Goal: Navigation & Orientation: Find specific page/section

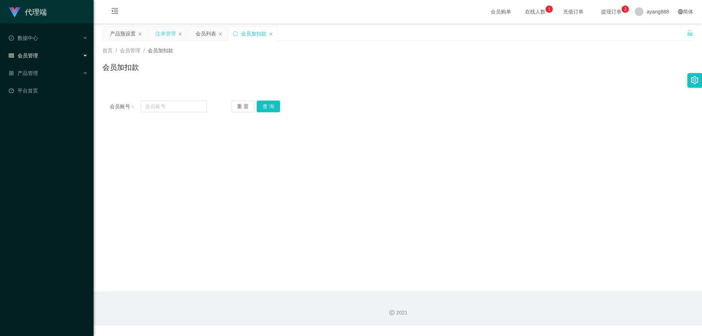
click at [159, 35] on div "注单管理" at bounding box center [165, 34] width 20 height 14
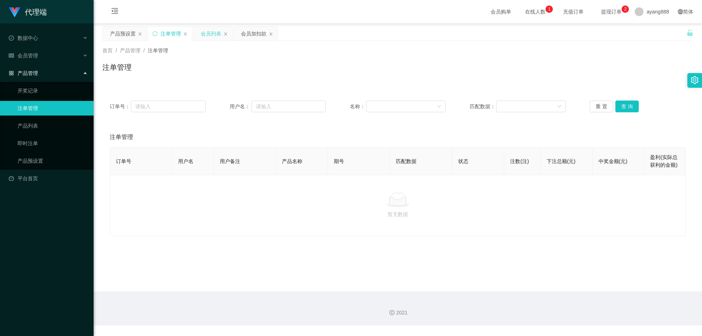
click at [208, 35] on div "会员列表" at bounding box center [211, 34] width 20 height 14
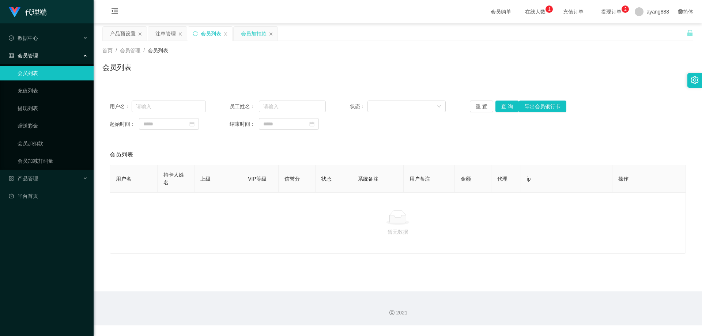
click at [254, 30] on div "会员加扣款" at bounding box center [254, 34] width 26 height 14
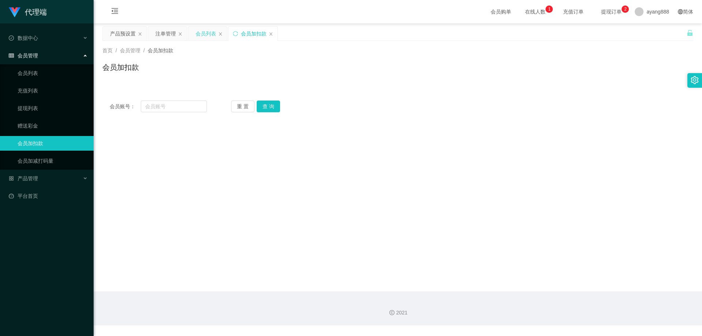
click at [202, 37] on div "会员列表" at bounding box center [206, 34] width 20 height 14
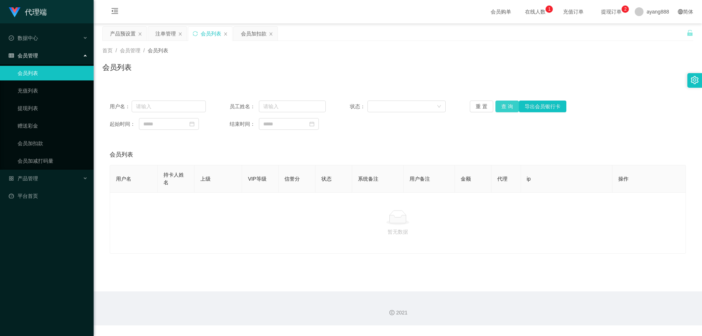
click at [501, 104] on button "查 询" at bounding box center [506, 107] width 23 height 12
click at [504, 107] on button "查 询" at bounding box center [506, 107] width 23 height 12
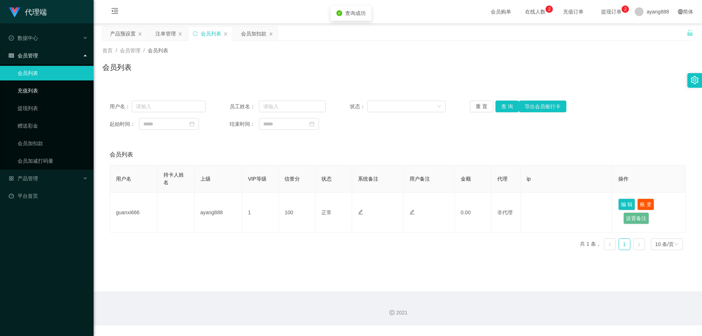
click at [35, 94] on link "充值列表" at bounding box center [53, 90] width 70 height 15
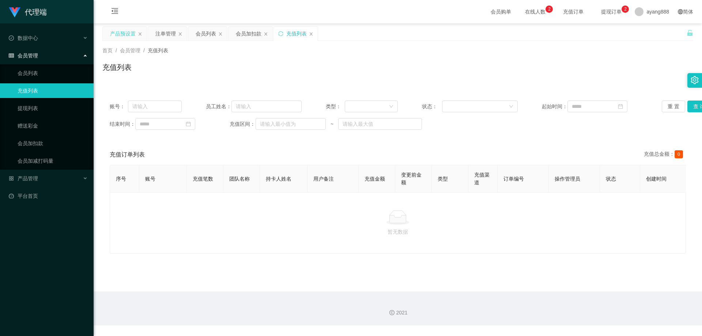
click at [119, 33] on div "产品预设置" at bounding box center [123, 34] width 26 height 14
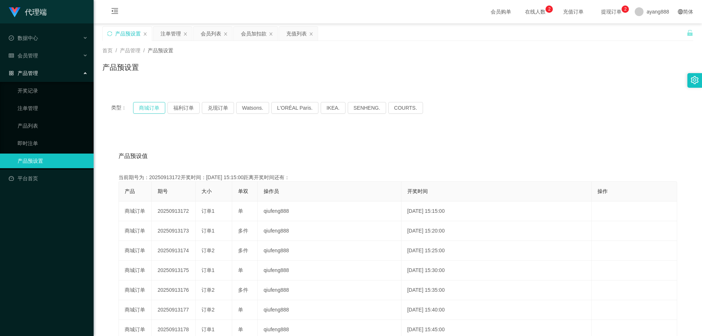
click at [149, 109] on button "商城订单" at bounding box center [149, 108] width 32 height 12
click at [149, 107] on button "商城订单" at bounding box center [149, 108] width 32 height 12
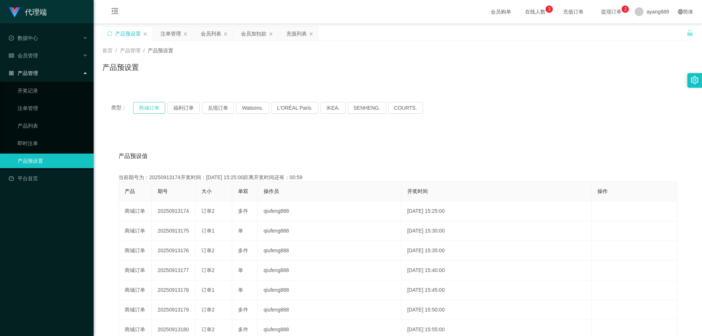
click at [145, 107] on button "商城订单" at bounding box center [149, 108] width 32 height 12
click at [273, 65] on div "产品预设置" at bounding box center [397, 70] width 591 height 17
click at [156, 107] on button "商城订单" at bounding box center [149, 108] width 32 height 12
click at [521, 12] on span "在线人数 0 1 2 3 4 5 6 7 8 9 0 1 2 3 4 5 6 7 8 9 0 1 2 3 4 5 6 7 8 9" at bounding box center [535, 11] width 28 height 5
click at [124, 32] on div "产品预设置" at bounding box center [128, 34] width 26 height 14
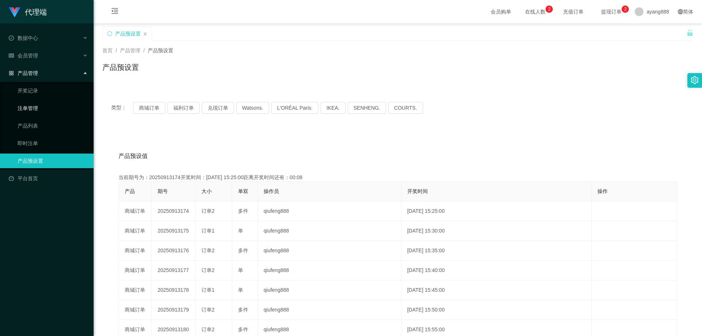
click at [32, 109] on link "注单管理" at bounding box center [53, 108] width 70 height 15
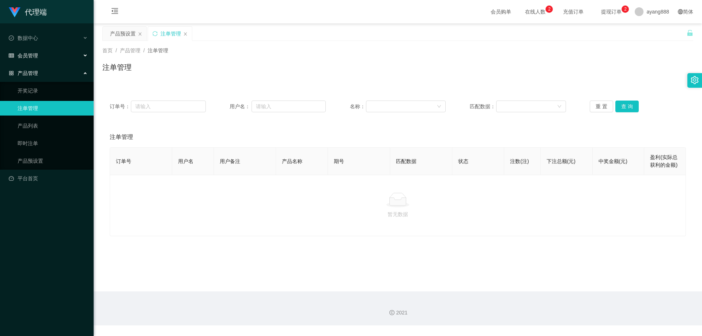
click at [45, 54] on div "会员管理" at bounding box center [47, 55] width 94 height 15
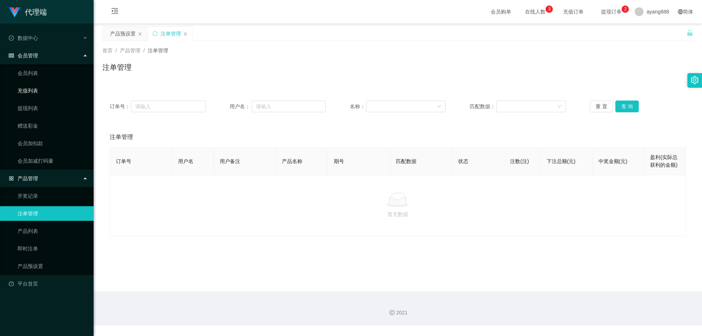
click at [31, 91] on link "充值列表" at bounding box center [53, 90] width 70 height 15
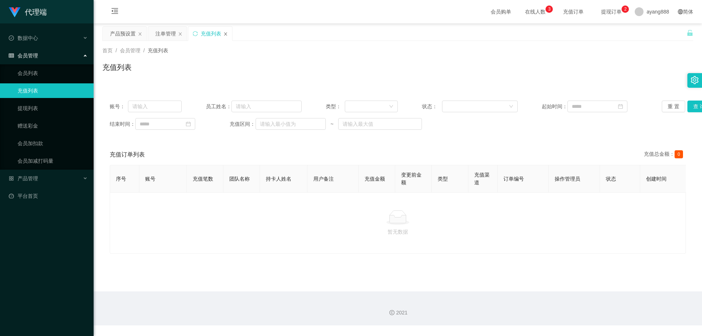
click at [226, 35] on icon "图标: close" at bounding box center [225, 34] width 4 height 4
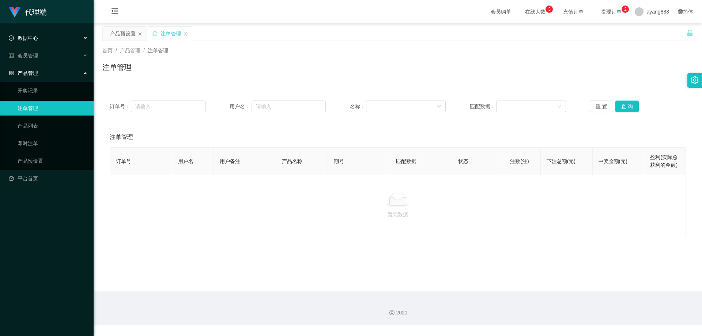
click at [39, 38] on div "数据中心" at bounding box center [47, 38] width 94 height 15
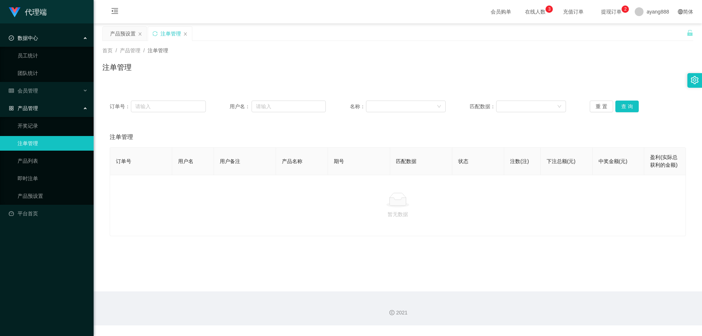
click at [39, 38] on div "数据中心" at bounding box center [47, 38] width 94 height 15
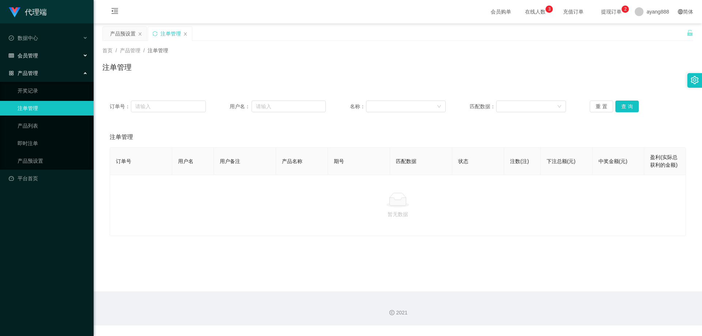
click at [37, 56] on span "会员管理" at bounding box center [23, 56] width 29 height 6
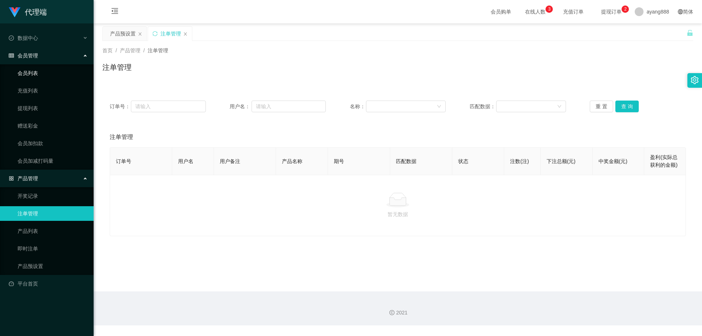
click at [39, 73] on link "会员列表" at bounding box center [53, 73] width 70 height 15
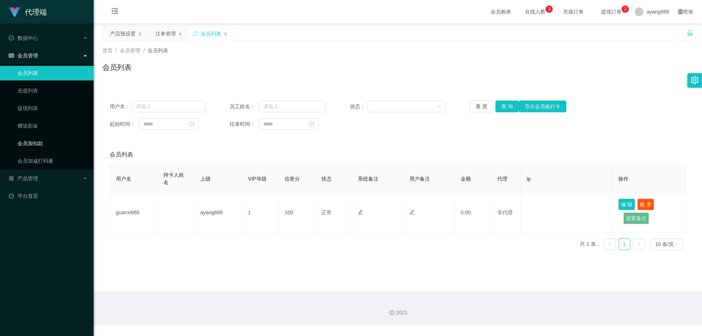
click at [38, 144] on link "会员加扣款" at bounding box center [53, 143] width 70 height 15
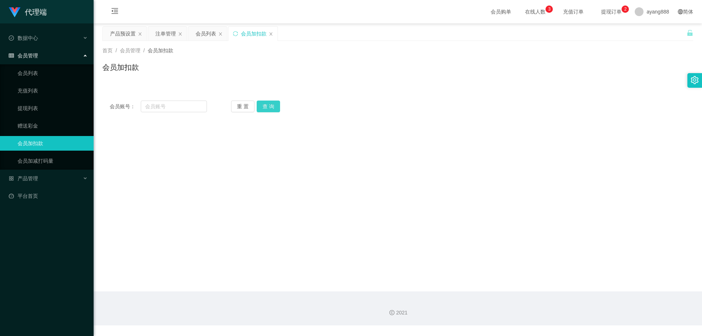
click at [273, 105] on button "查 询" at bounding box center [268, 107] width 23 height 12
click at [207, 33] on div "会员列表" at bounding box center [206, 34] width 20 height 14
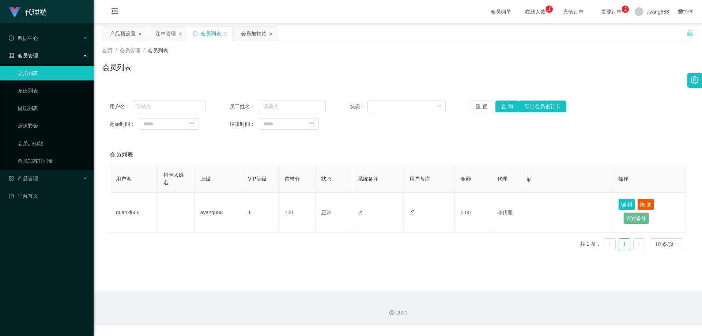
click at [362, 50] on div "首页 / 会员管理 / 会员列表 /" at bounding box center [397, 51] width 591 height 8
click at [507, 105] on button "查 询" at bounding box center [506, 107] width 23 height 12
click at [511, 69] on div "会员列表" at bounding box center [397, 70] width 591 height 17
click at [121, 34] on div "产品预设置" at bounding box center [123, 34] width 26 height 14
